Goal: Use online tool/utility: Utilize a website feature to perform a specific function

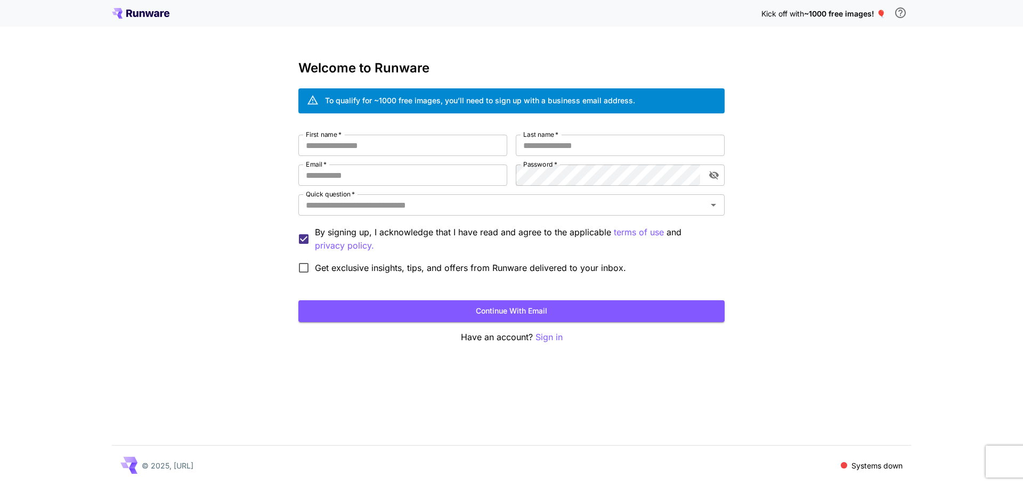
click at [551, 338] on p "Sign in" at bounding box center [548, 337] width 27 height 13
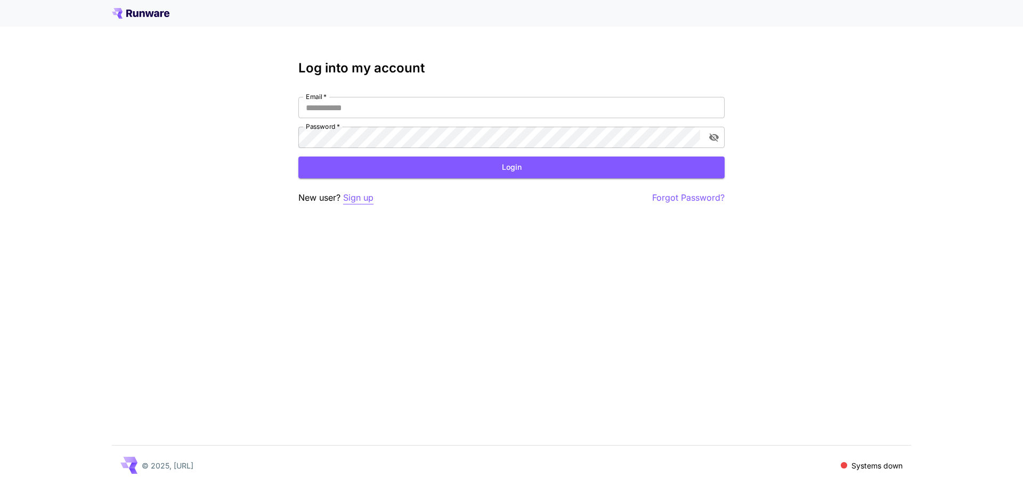
click at [364, 199] on p "Sign up" at bounding box center [358, 197] width 30 height 13
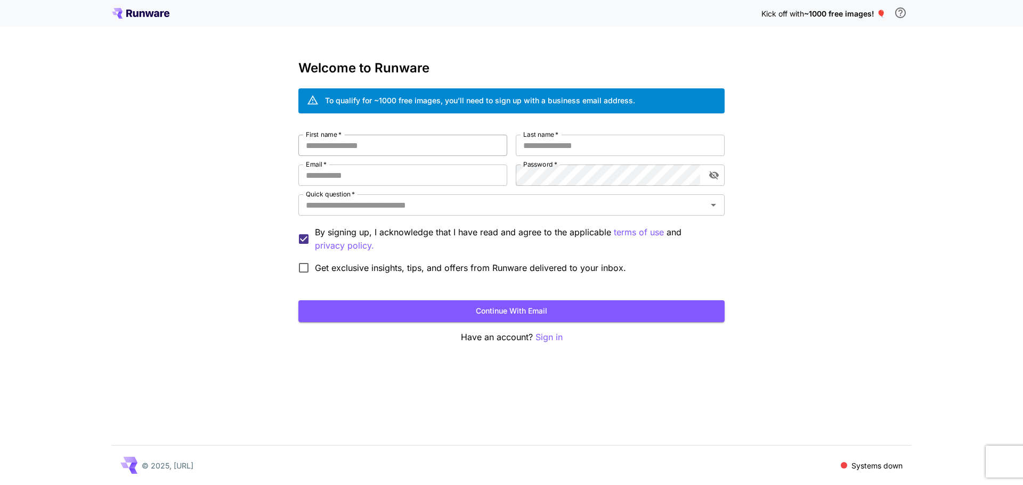
click at [350, 140] on input "First name   *" at bounding box center [402, 145] width 209 height 21
click at [366, 145] on input "First name   *" at bounding box center [402, 145] width 209 height 21
type input "*****"
click at [553, 138] on label "Last name   *" at bounding box center [540, 134] width 35 height 9
click at [553, 138] on input "Last name   *" at bounding box center [620, 145] width 209 height 21
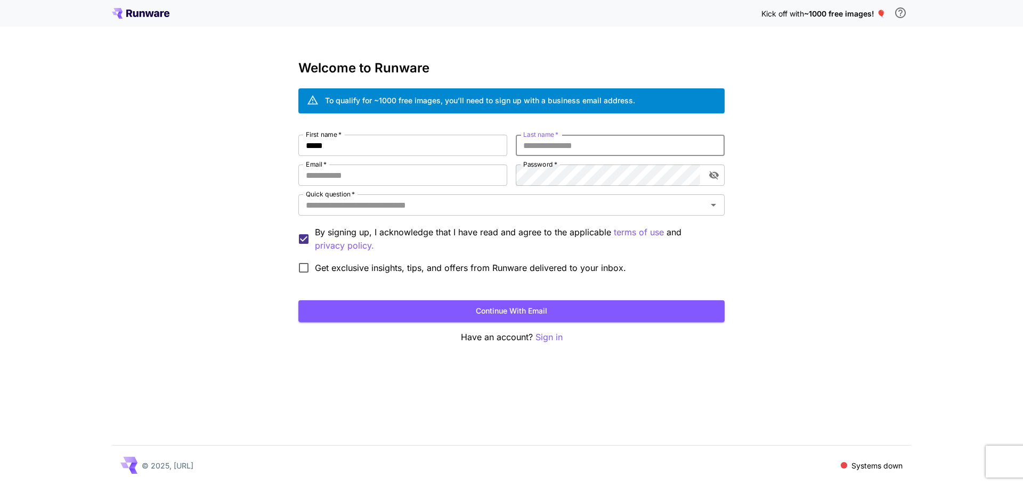
click at [551, 146] on input "Last name   *" at bounding box center [620, 145] width 209 height 21
type input "***"
click at [358, 175] on input "Email   *" at bounding box center [402, 175] width 209 height 21
paste input "**********"
type input "**********"
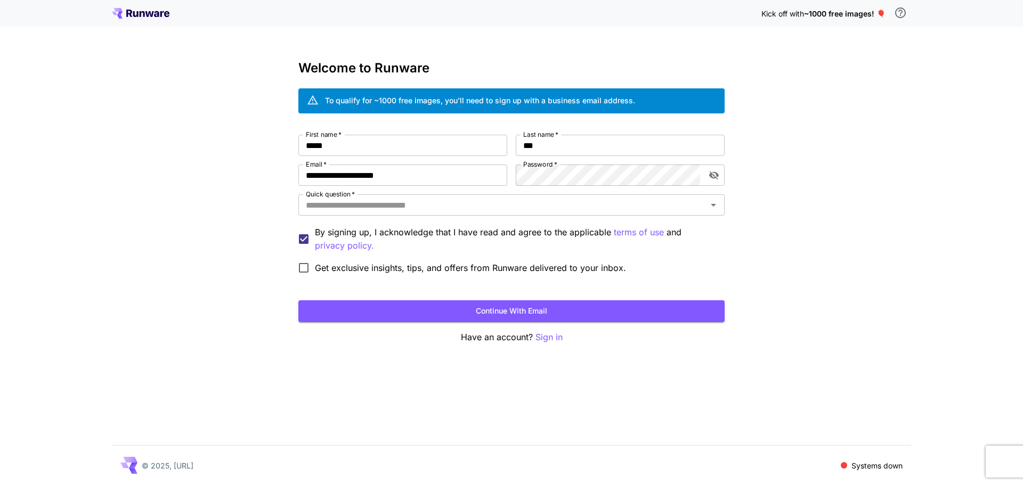
click at [852, 329] on div "**********" at bounding box center [511, 242] width 1023 height 485
type input "*"
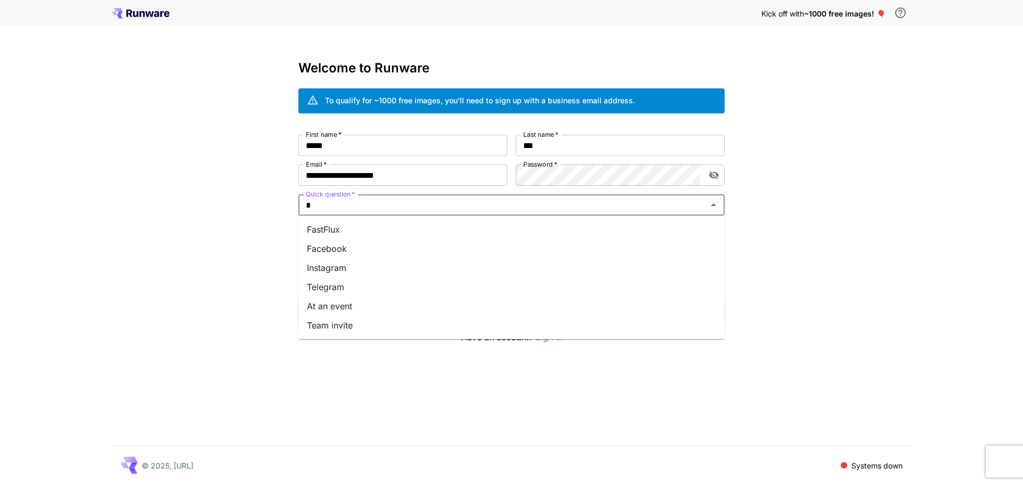
click at [362, 254] on li "Facebook" at bounding box center [511, 248] width 426 height 19
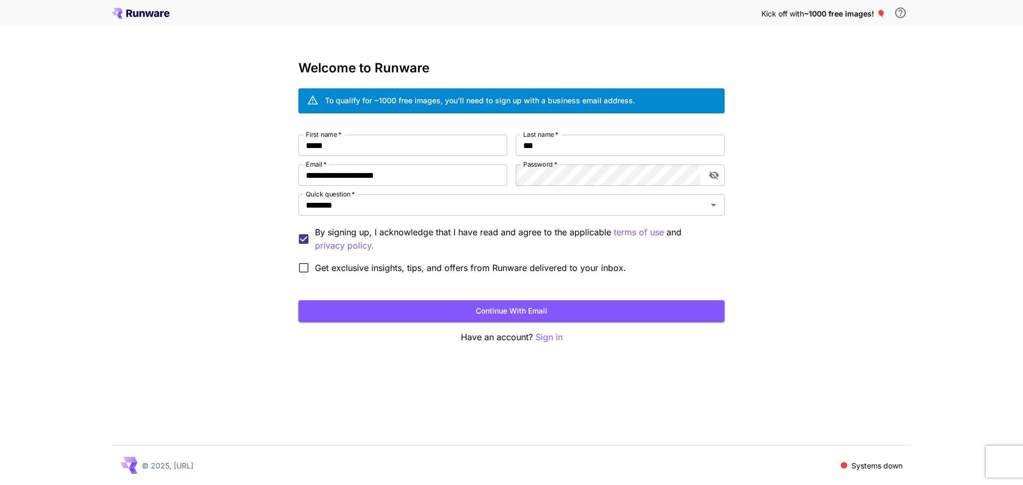
click at [321, 268] on span "Get exclusive insights, tips, and offers from Runware delivered to your inbox." at bounding box center [470, 268] width 311 height 13
click at [379, 262] on span "Get exclusive insights, tips, and offers from Runware delivered to your inbox." at bounding box center [470, 268] width 311 height 13
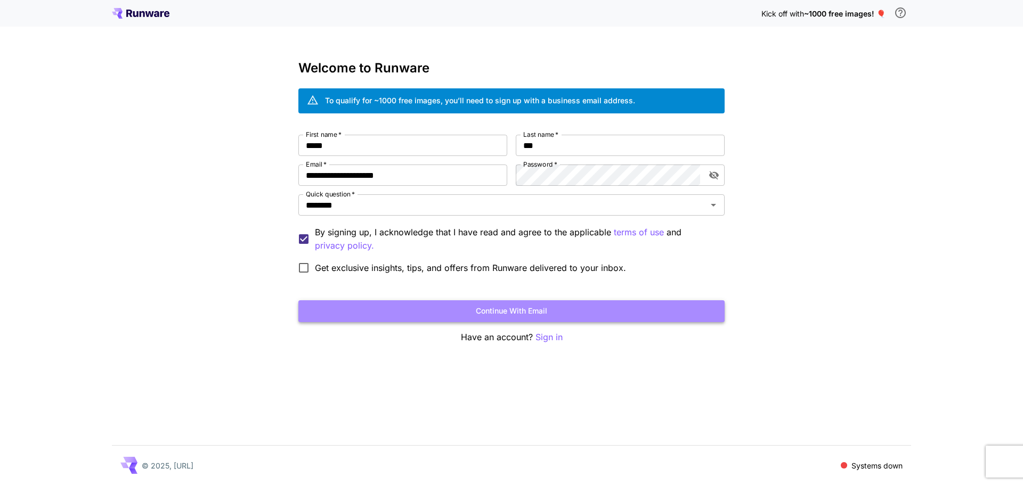
click at [407, 312] on button "Continue with email" at bounding box center [511, 311] width 426 height 22
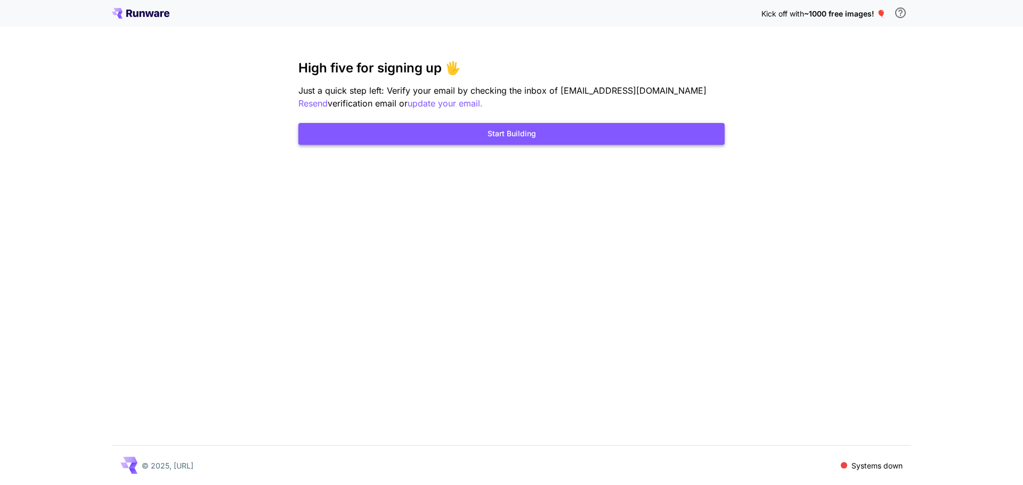
click at [518, 135] on button "Start Building" at bounding box center [511, 134] width 426 height 22
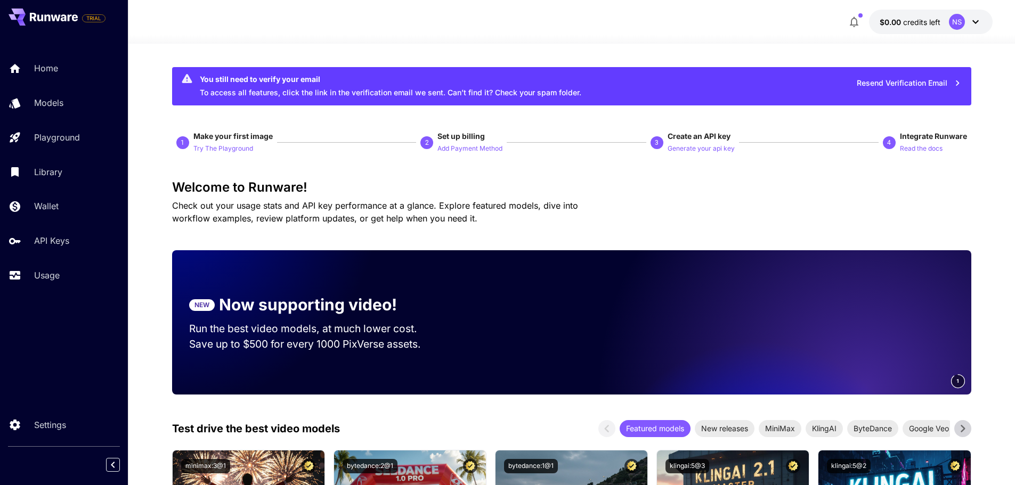
click at [975, 22] on icon at bounding box center [975, 22] width 6 height 4
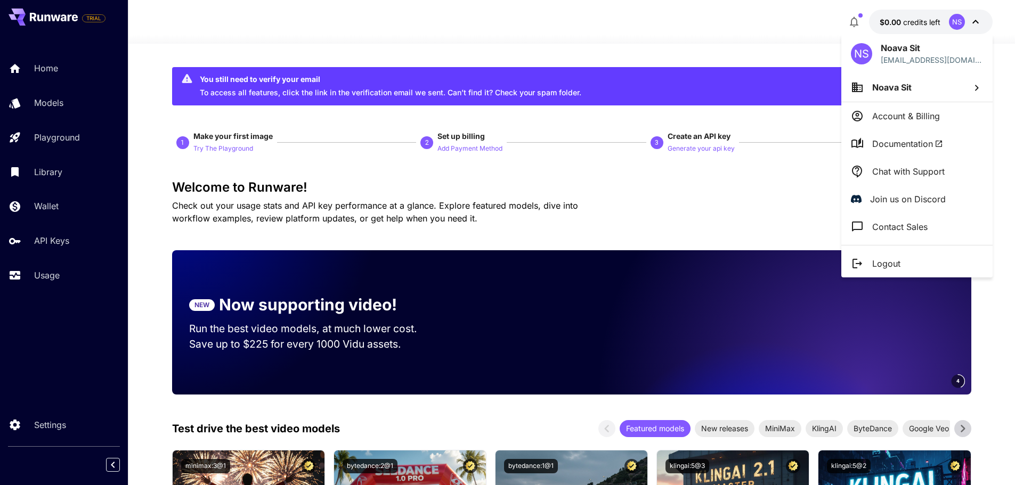
click at [926, 84] on li "Noava Sit" at bounding box center [916, 87] width 151 height 29
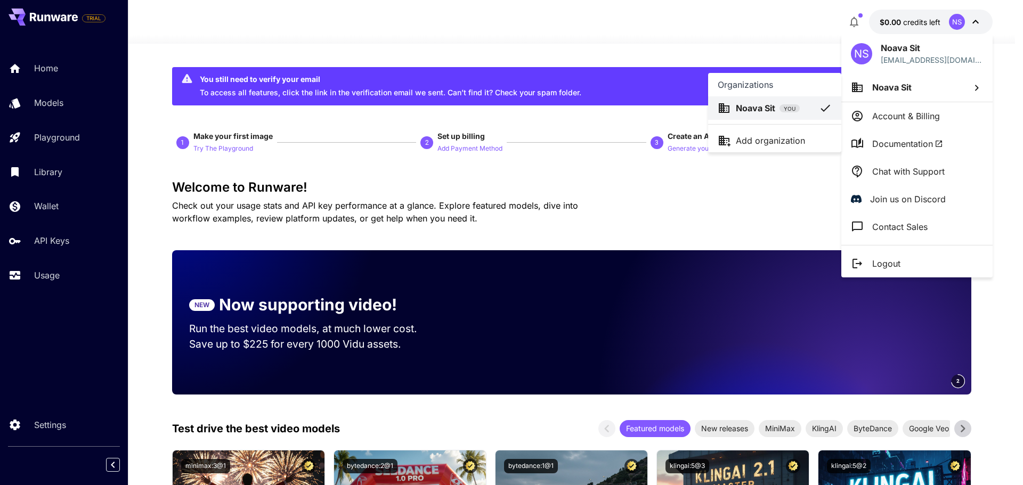
click at [926, 84] on div at bounding box center [511, 242] width 1023 height 485
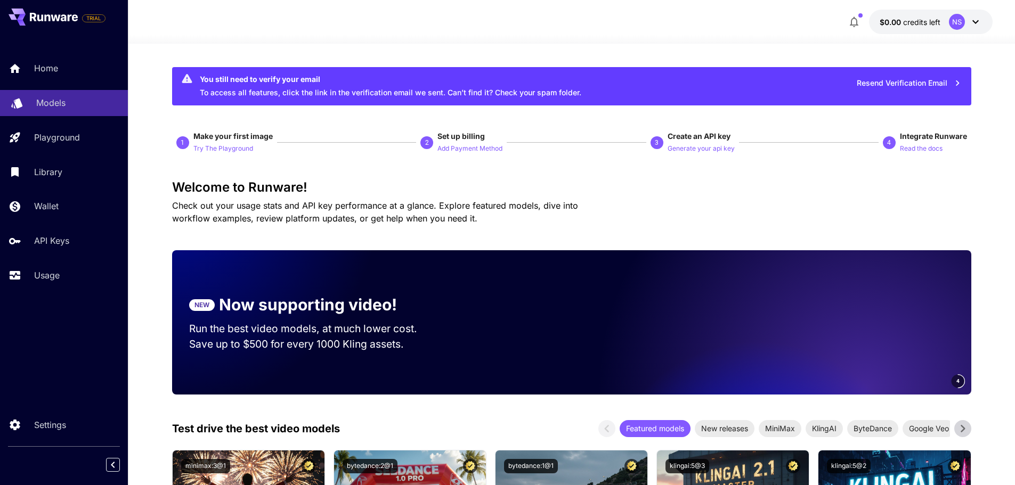
click at [74, 100] on div "Models" at bounding box center [77, 102] width 83 height 13
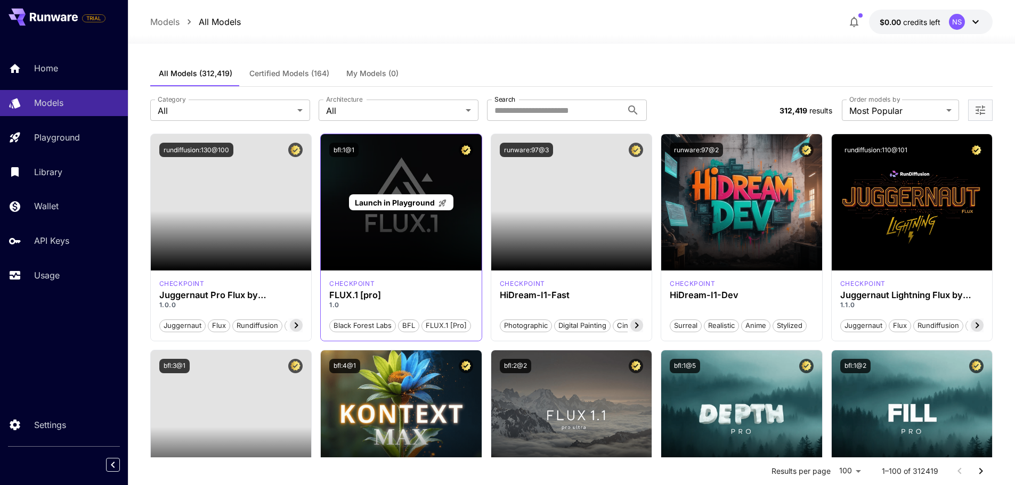
click at [410, 260] on div "Launch in Playground" at bounding box center [401, 202] width 161 height 136
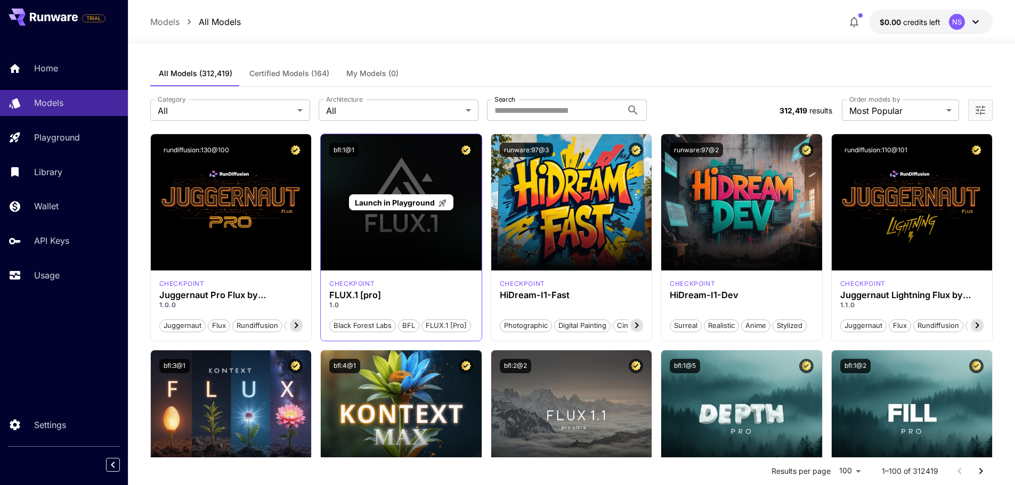
click at [427, 205] on span "Launch in Playground" at bounding box center [395, 202] width 80 height 9
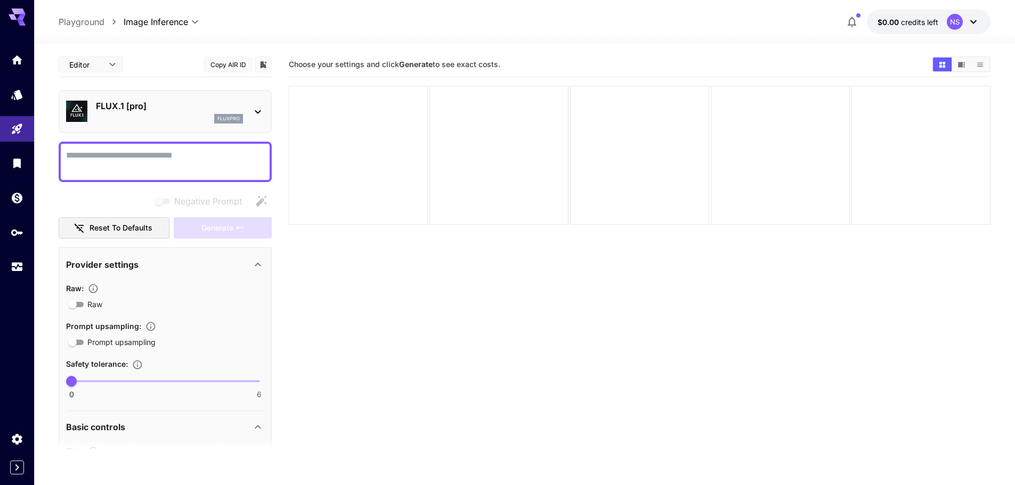
click at [147, 165] on textarea "Negative Prompt" at bounding box center [165, 162] width 198 height 26
click at [856, 23] on icon "button" at bounding box center [851, 21] width 13 height 13
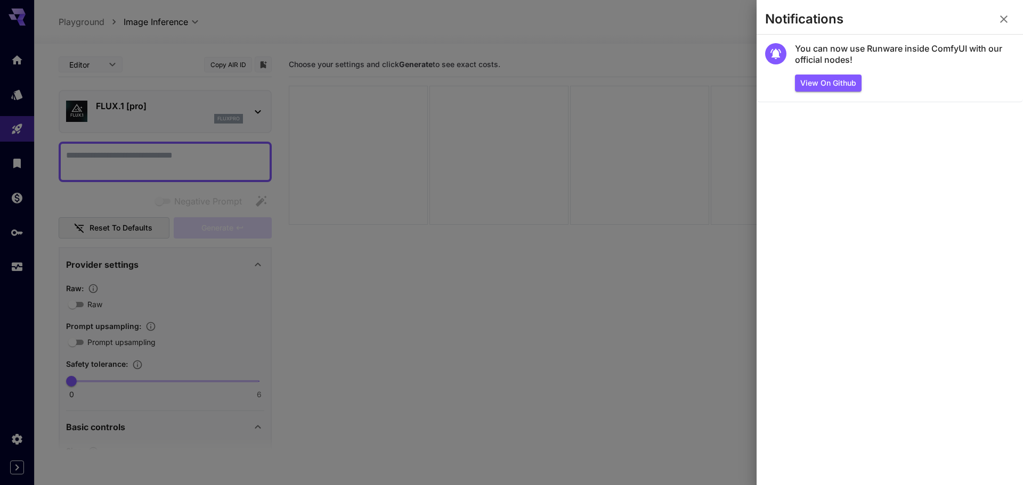
click at [1006, 25] on icon "button" at bounding box center [1003, 19] width 13 height 13
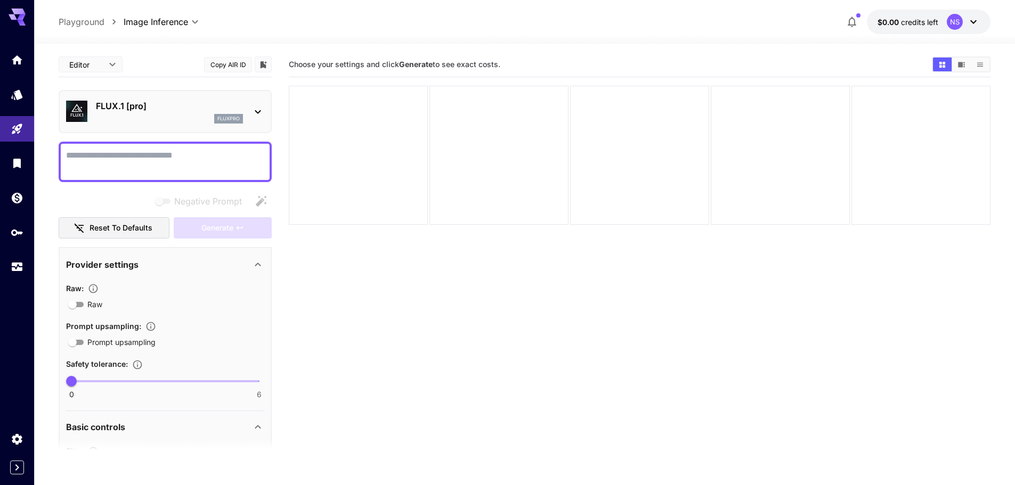
click at [964, 15] on div "NS" at bounding box center [963, 22] width 33 height 16
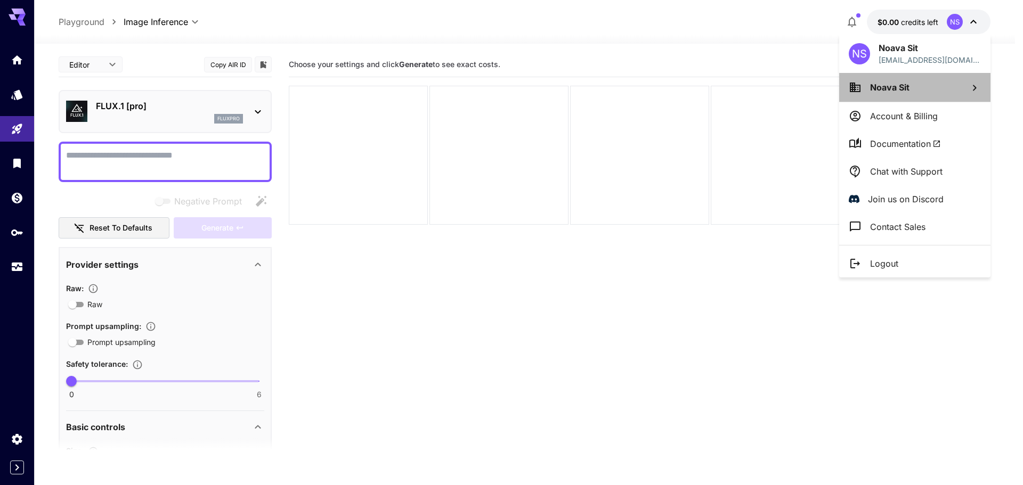
click at [963, 87] on li "Noava Sit" at bounding box center [914, 87] width 151 height 29
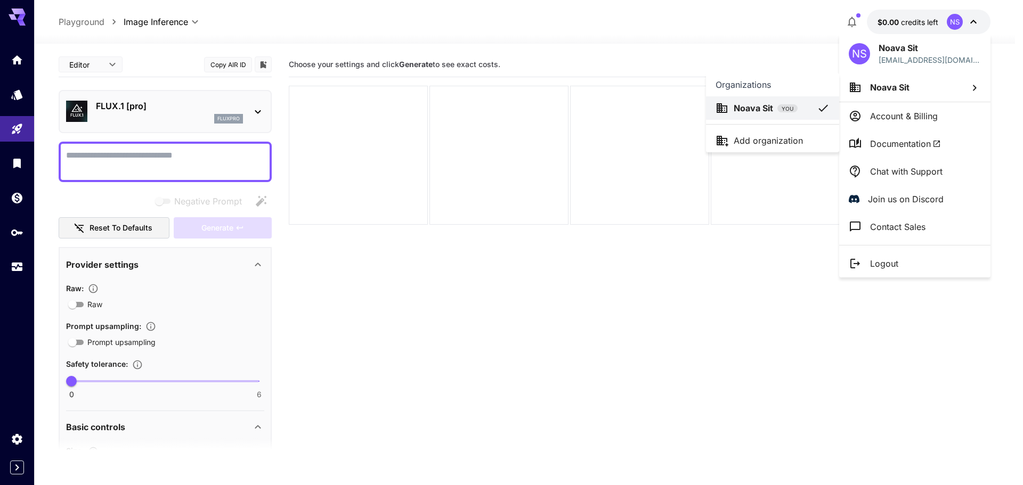
click at [963, 87] on div at bounding box center [511, 242] width 1023 height 485
click at [11, 19] on div at bounding box center [511, 242] width 1023 height 485
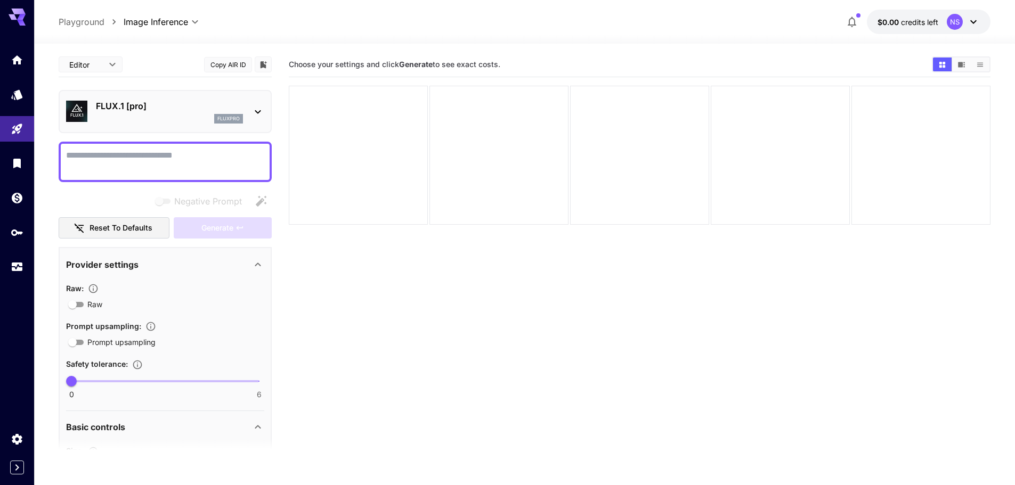
click at [25, 19] on icon at bounding box center [17, 17] width 17 height 17
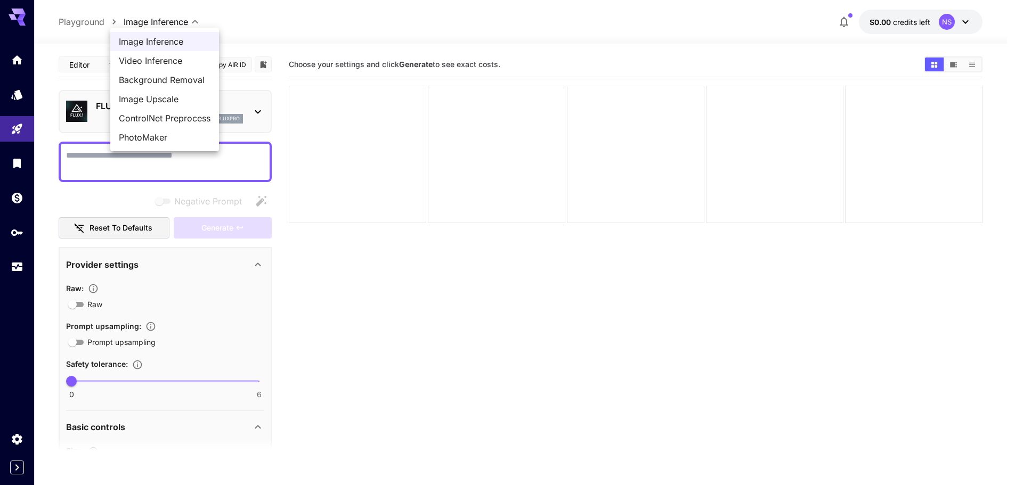
click at [190, 23] on body "**********" at bounding box center [507, 284] width 1015 height 569
click at [194, 23] on div at bounding box center [511, 242] width 1023 height 485
